Goal: Task Accomplishment & Management: Manage account settings

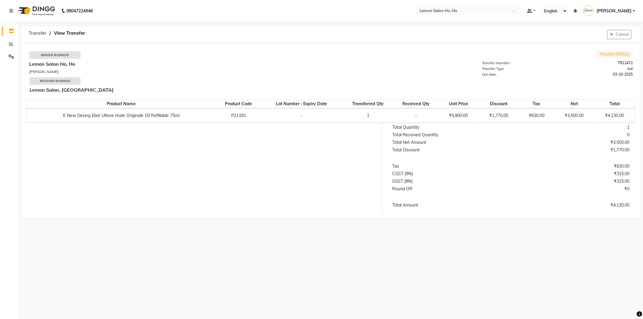
click at [626, 8] on span "[PERSON_NAME]" at bounding box center [614, 11] width 35 height 6
click at [617, 39] on link "Sign out" at bounding box center [604, 43] width 55 height 9
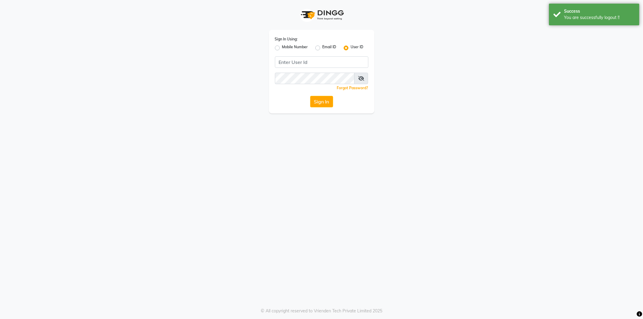
click at [282, 48] on label "Mobile Number" at bounding box center [295, 47] width 26 height 7
click at [282, 48] on input "Mobile Number" at bounding box center [284, 46] width 4 height 4
radio input "true"
radio input "false"
click at [337, 64] on input "Username" at bounding box center [331, 61] width 73 height 11
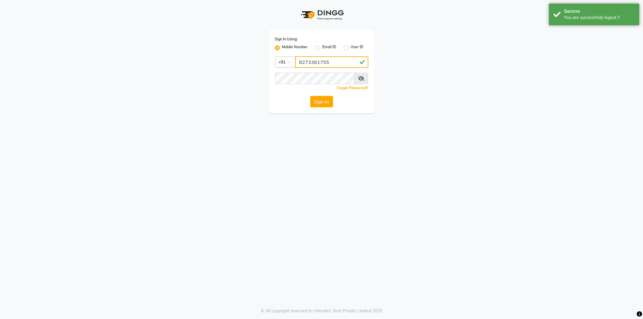
type input "8273361755"
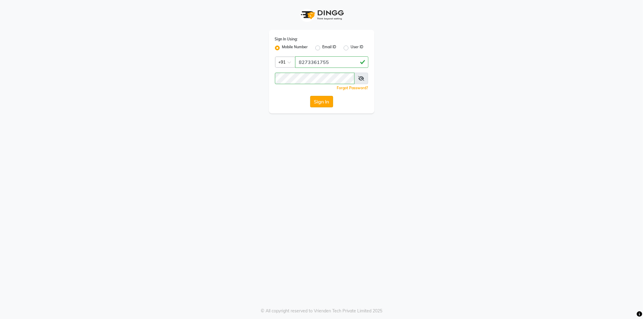
click at [323, 102] on button "Sign In" at bounding box center [321, 101] width 23 height 11
